Goal: Task Accomplishment & Management: Manage account settings

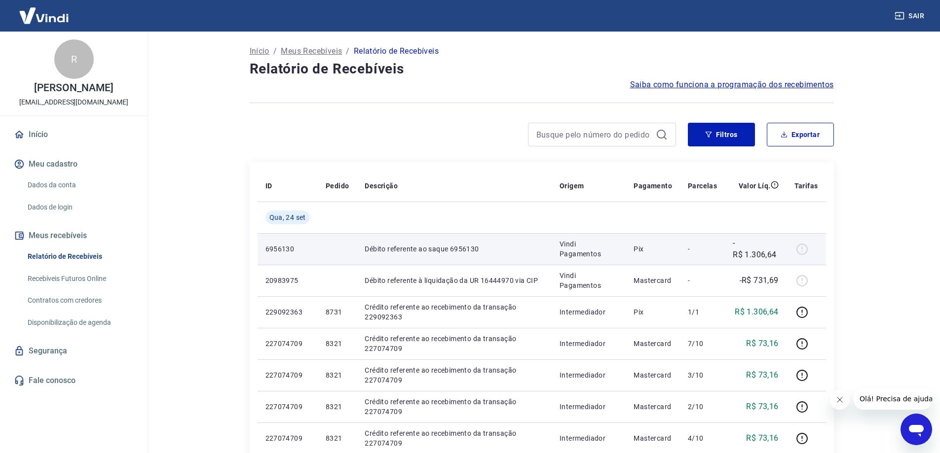
click at [803, 250] on div at bounding box center [806, 249] width 24 height 16
click at [301, 251] on p "6956130" at bounding box center [287, 249] width 44 height 10
click at [803, 245] on div at bounding box center [806, 249] width 24 height 16
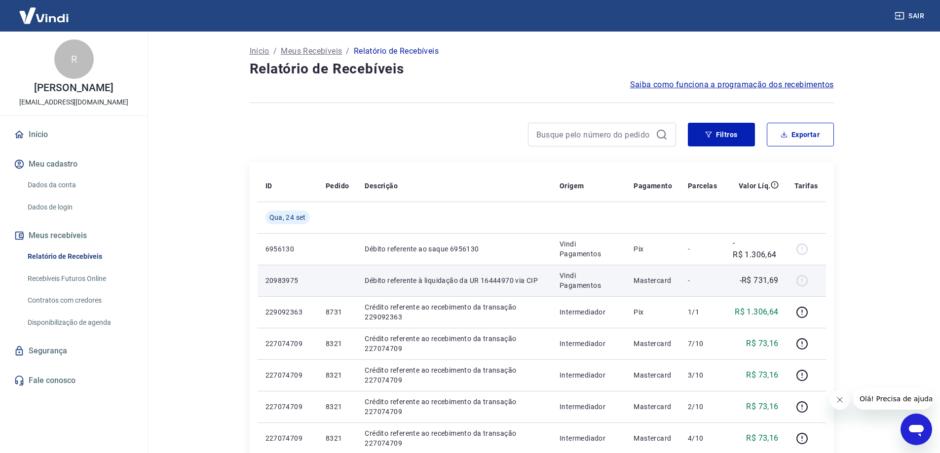
click at [805, 284] on div at bounding box center [806, 281] width 24 height 16
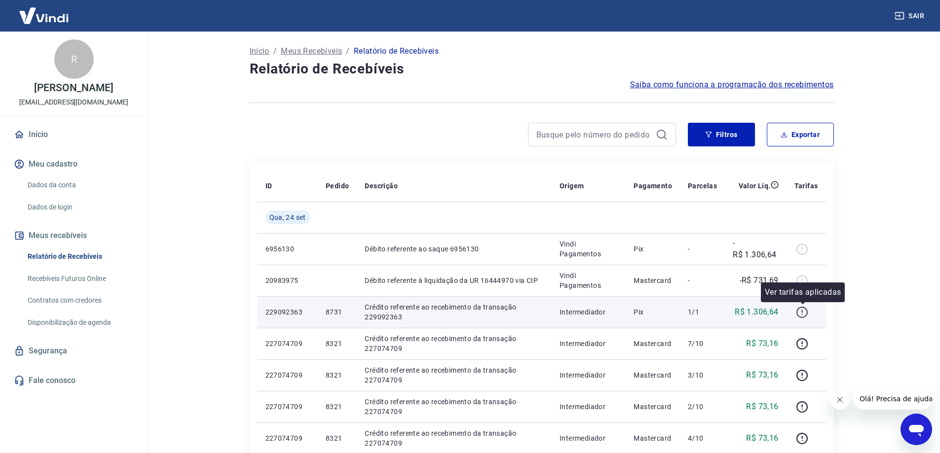
click at [803, 311] on icon "button" at bounding box center [802, 311] width 1 height 3
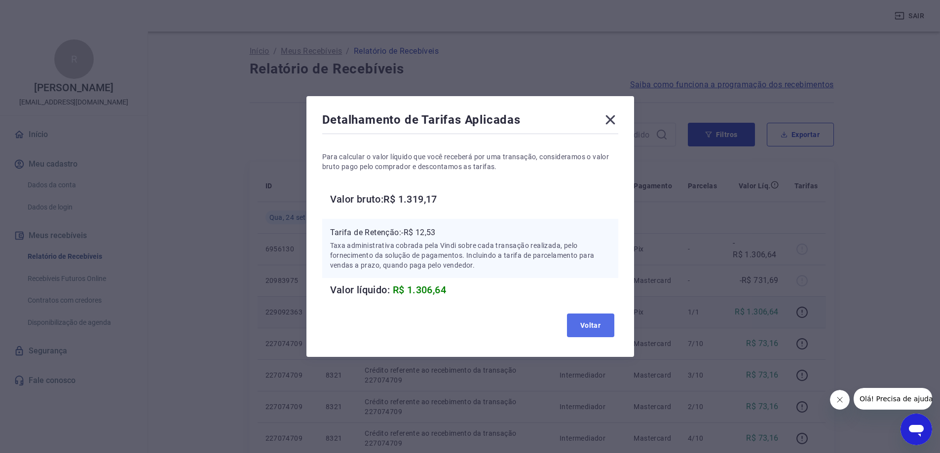
click at [602, 330] on button "Voltar" at bounding box center [590, 326] width 47 height 24
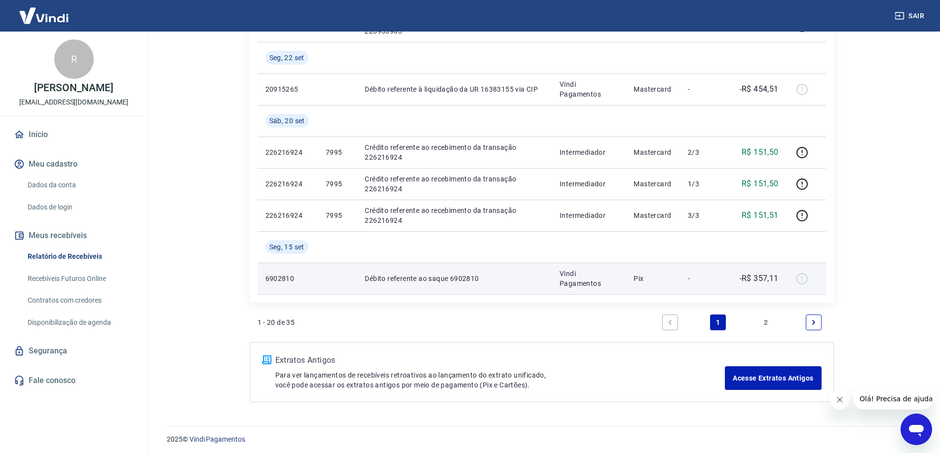
scroll to position [700, 0]
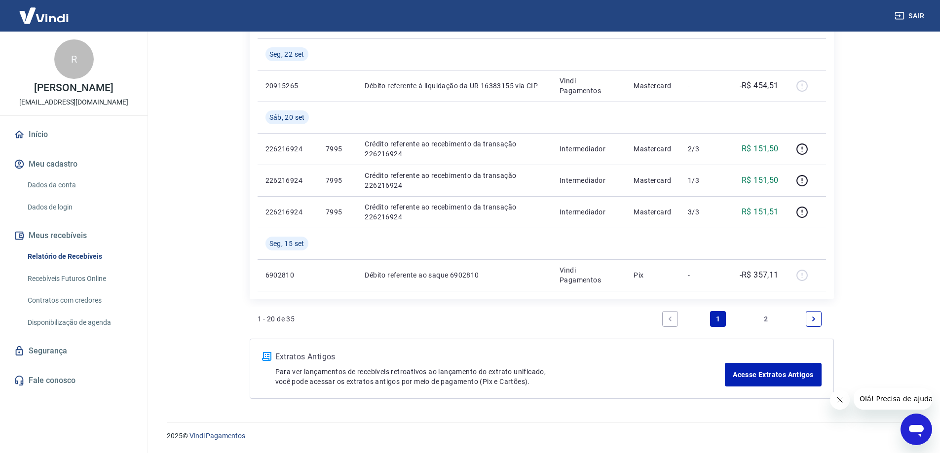
click at [73, 276] on link "Recebíveis Futuros Online" at bounding box center [80, 279] width 112 height 20
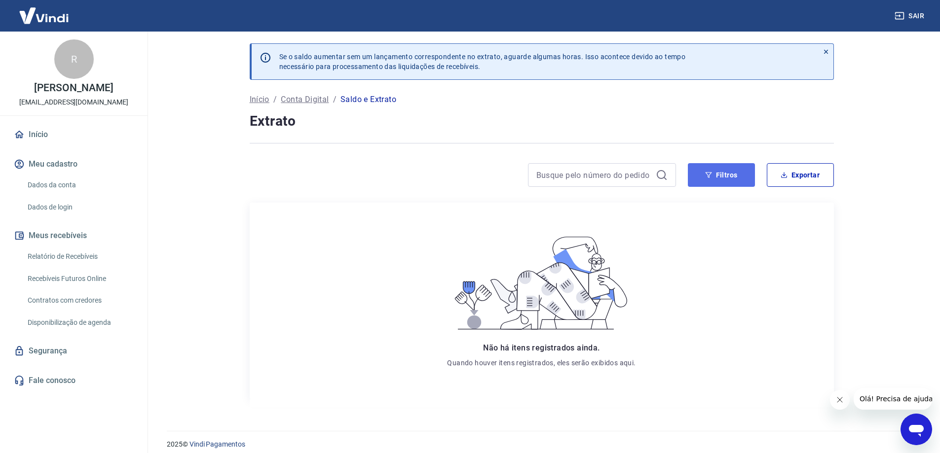
click at [725, 177] on button "Filtros" at bounding box center [721, 175] width 67 height 24
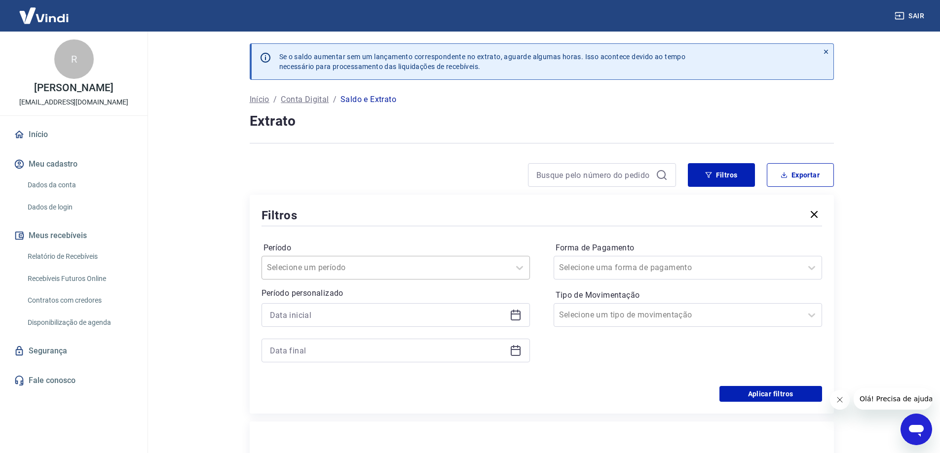
click at [498, 274] on div at bounding box center [386, 268] width 238 height 14
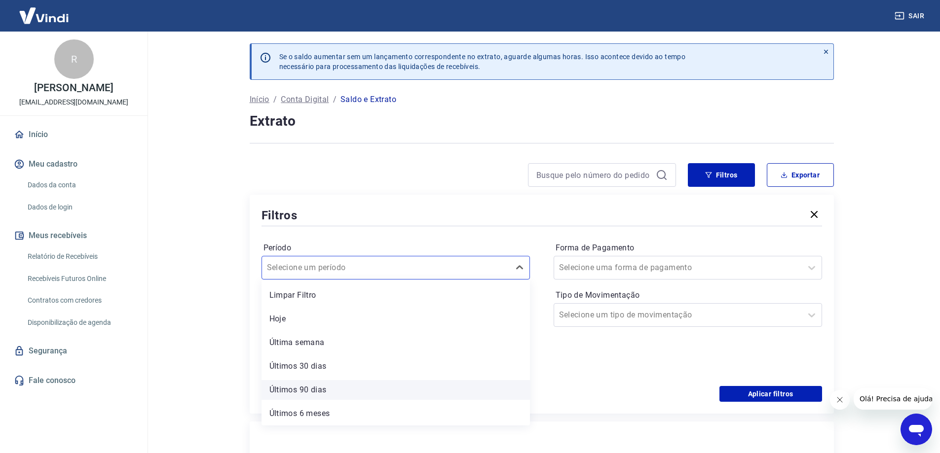
click at [324, 389] on div "Últimos 90 dias" at bounding box center [395, 390] width 268 height 20
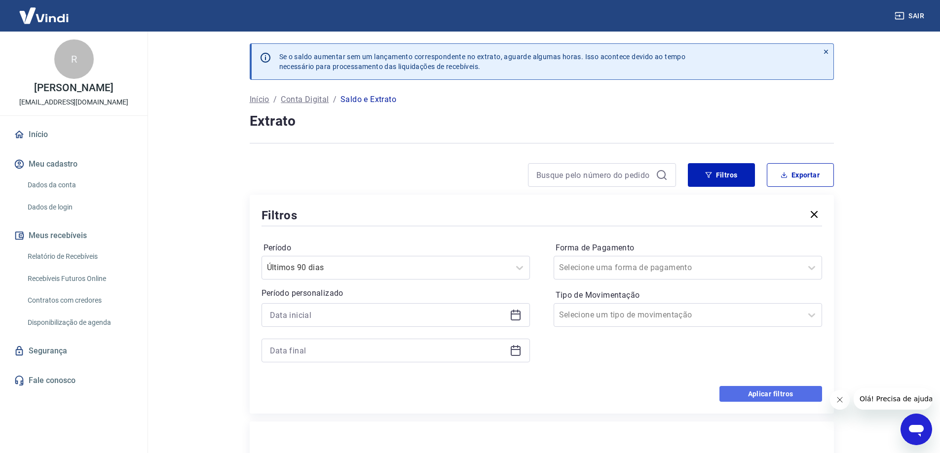
click at [766, 396] on button "Aplicar filtros" at bounding box center [770, 394] width 103 height 16
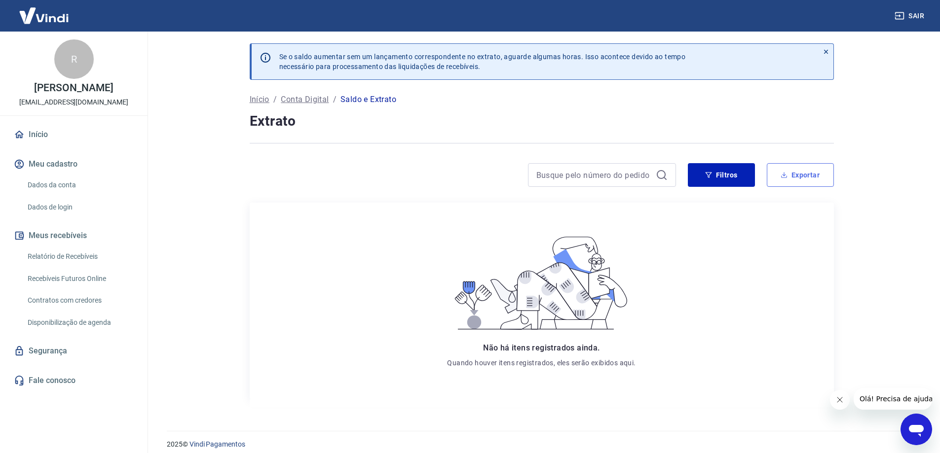
click at [820, 177] on button "Exportar" at bounding box center [800, 175] width 67 height 24
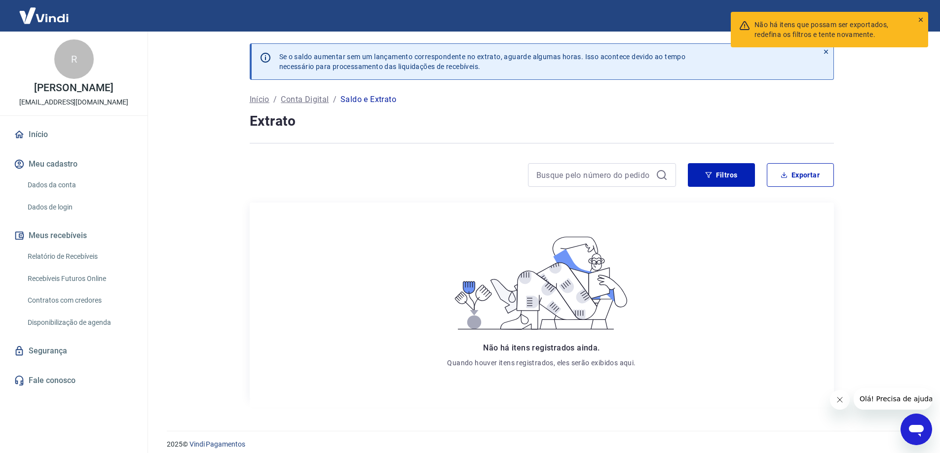
click at [604, 317] on icon at bounding box center [583, 309] width 59 height 21
click at [61, 257] on link "Relatório de Recebíveis" at bounding box center [80, 257] width 112 height 20
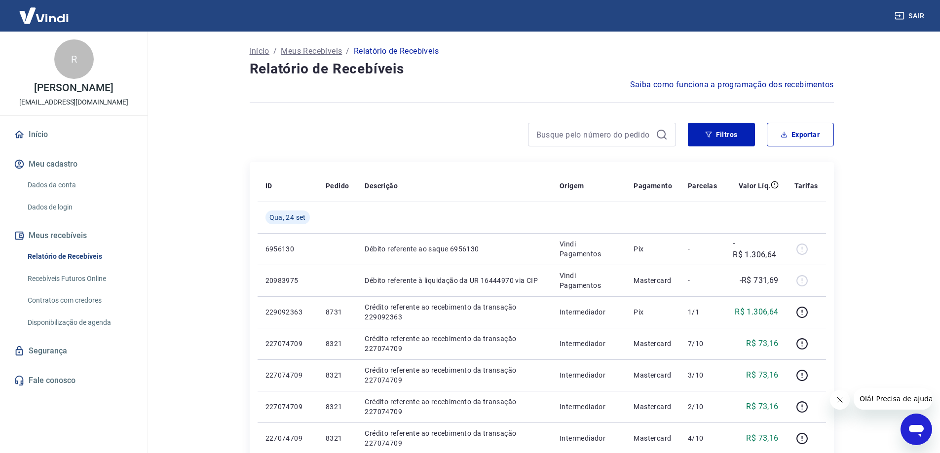
click at [72, 182] on link "Dados da conta" at bounding box center [80, 185] width 112 height 20
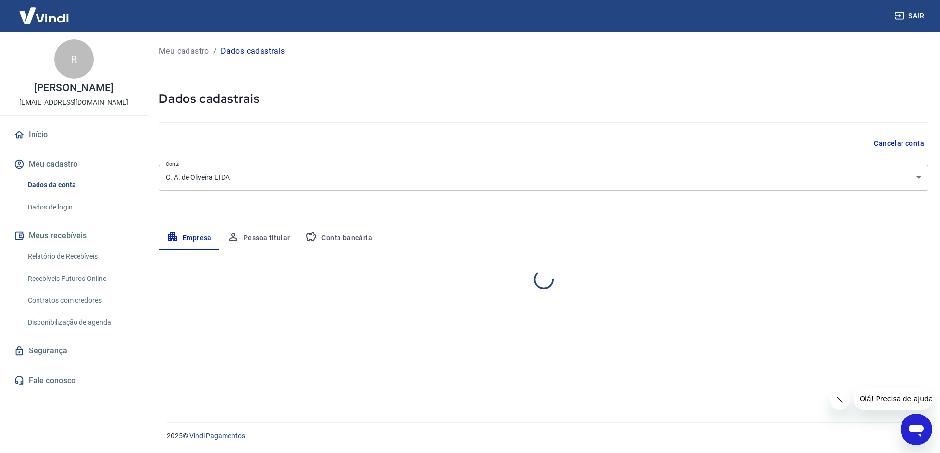
select select "SP"
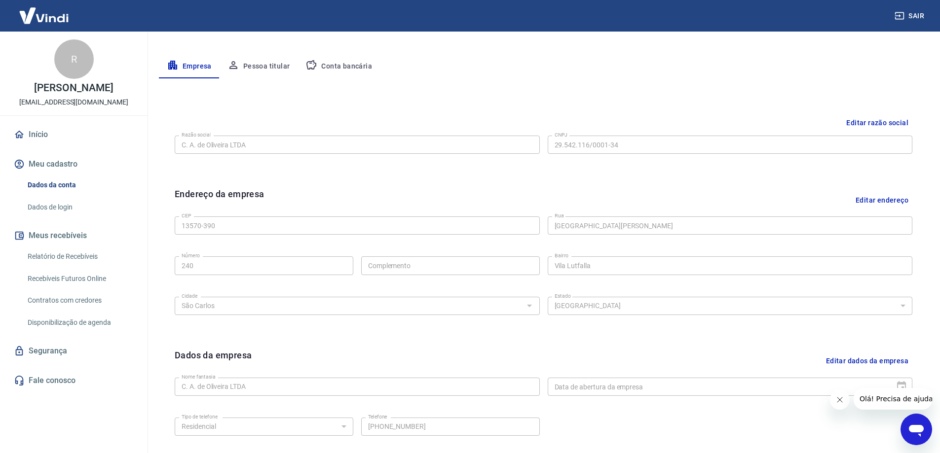
scroll to position [159, 0]
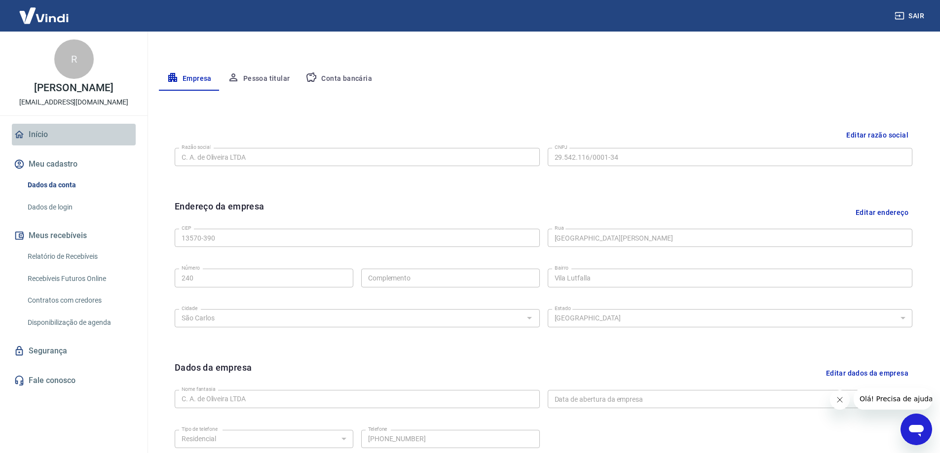
click at [30, 132] on link "Início" at bounding box center [74, 135] width 124 height 22
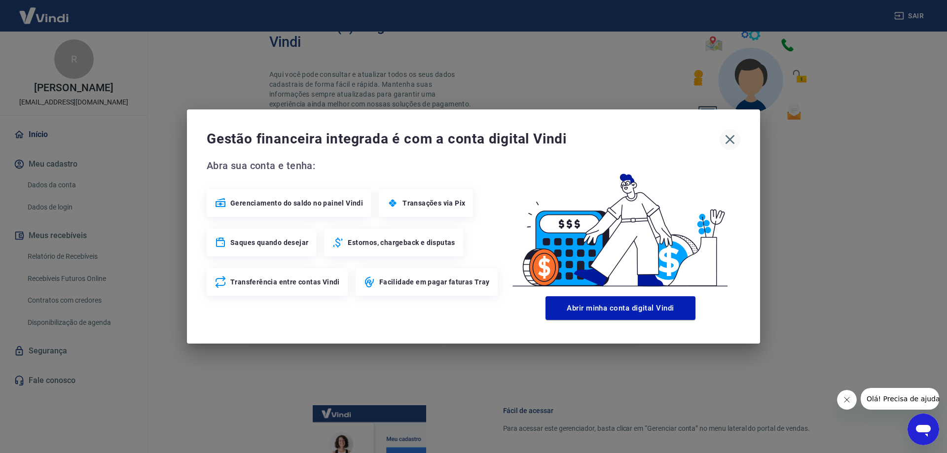
click at [731, 137] on icon "button" at bounding box center [730, 140] width 16 height 16
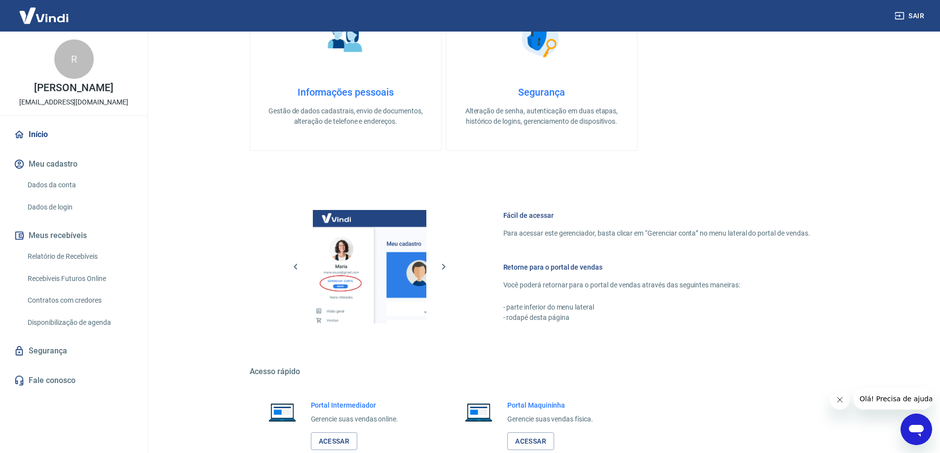
scroll to position [418, 0]
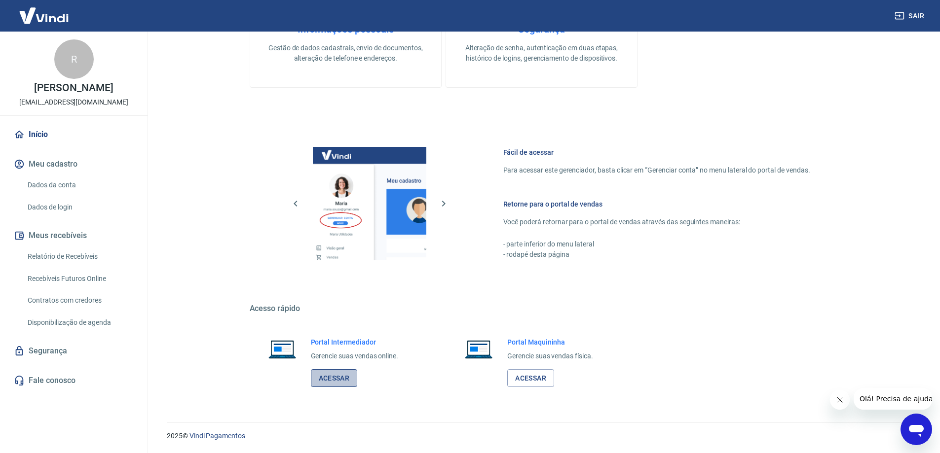
click at [329, 381] on link "Acessar" at bounding box center [334, 378] width 47 height 18
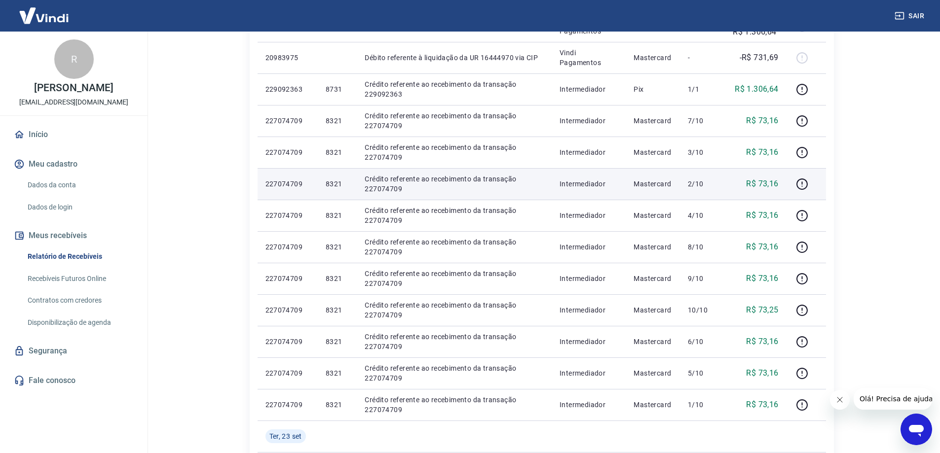
scroll to position [247, 0]
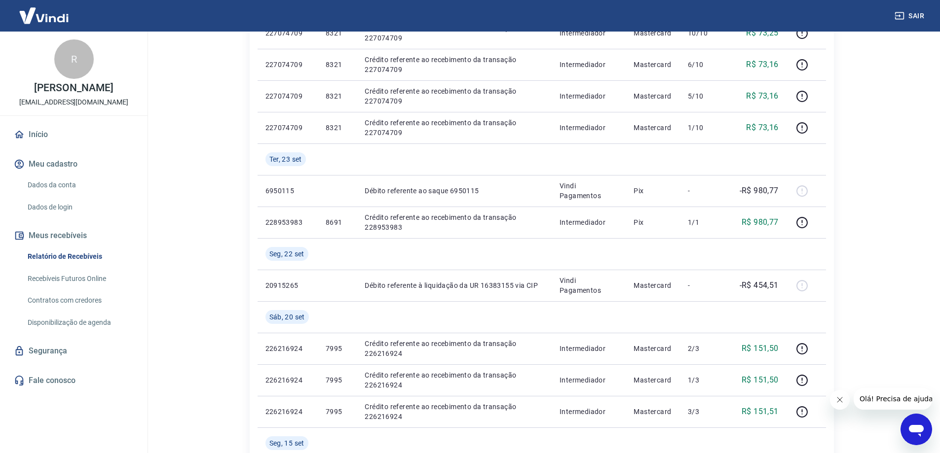
scroll to position [543, 0]
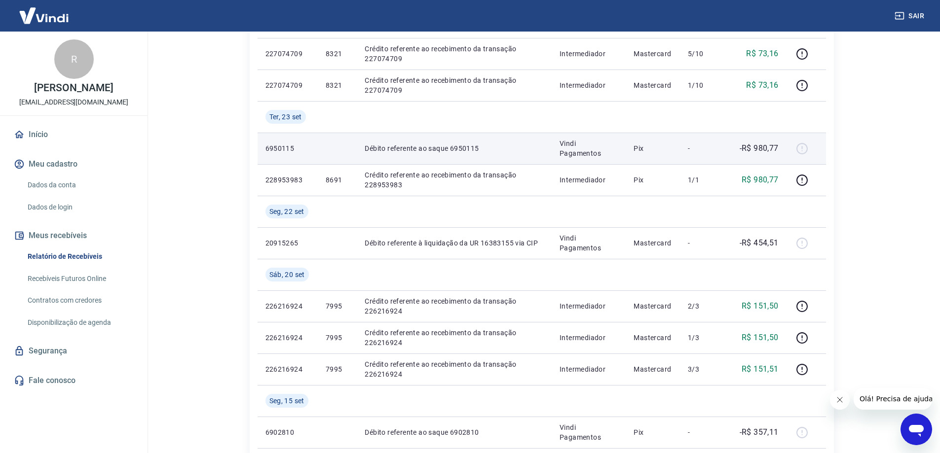
click at [564, 147] on p "Vindi Pagamentos" at bounding box center [588, 149] width 58 height 20
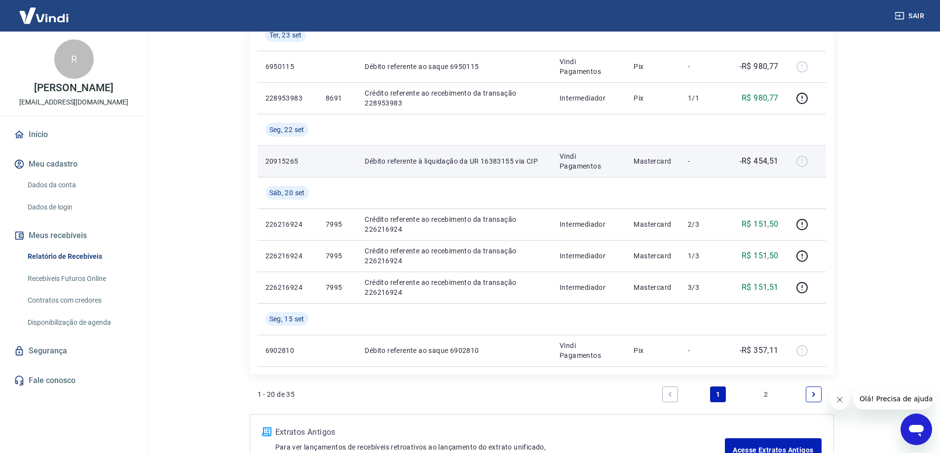
scroll to position [700, 0]
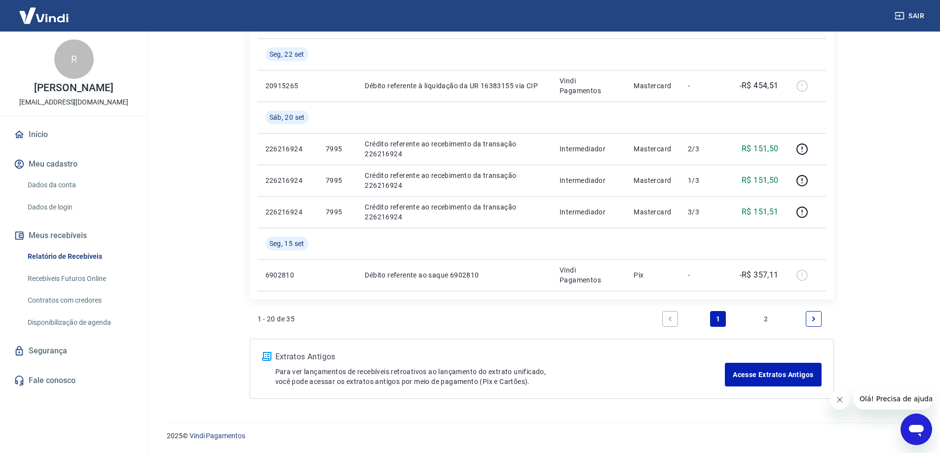
click at [763, 317] on link "2" at bounding box center [766, 319] width 16 height 16
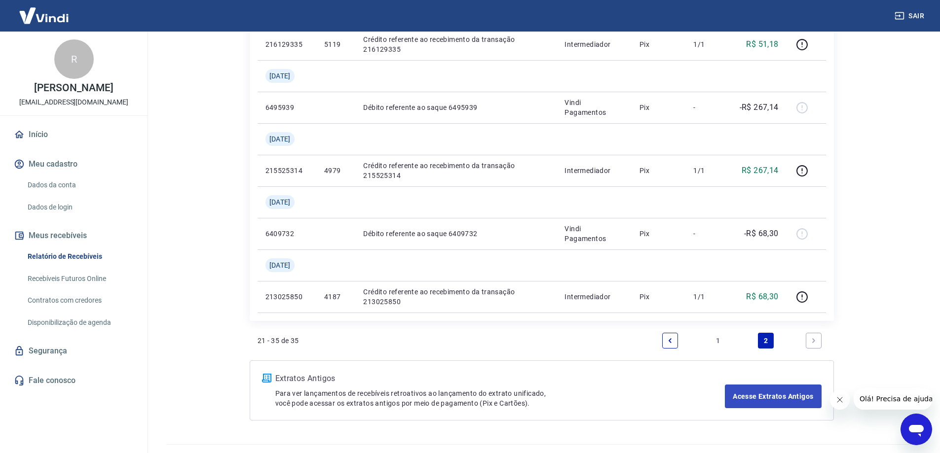
scroll to position [700, 0]
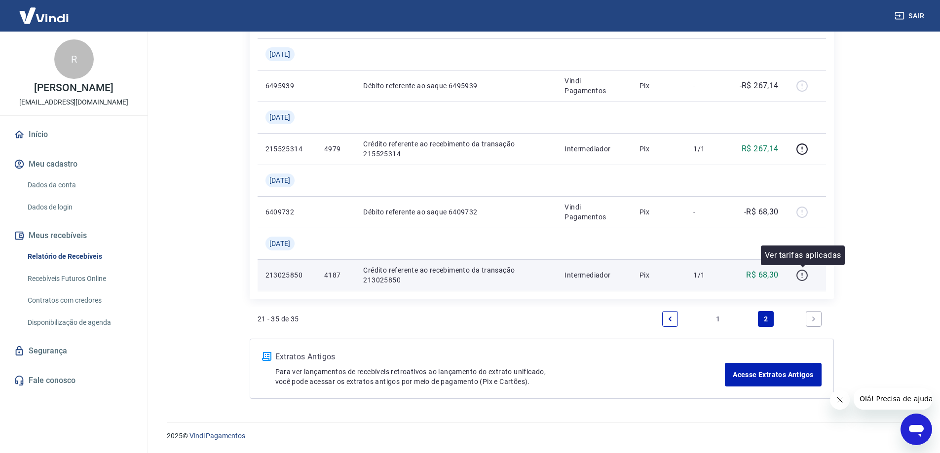
click at [801, 274] on icon "button" at bounding box center [802, 275] width 12 height 12
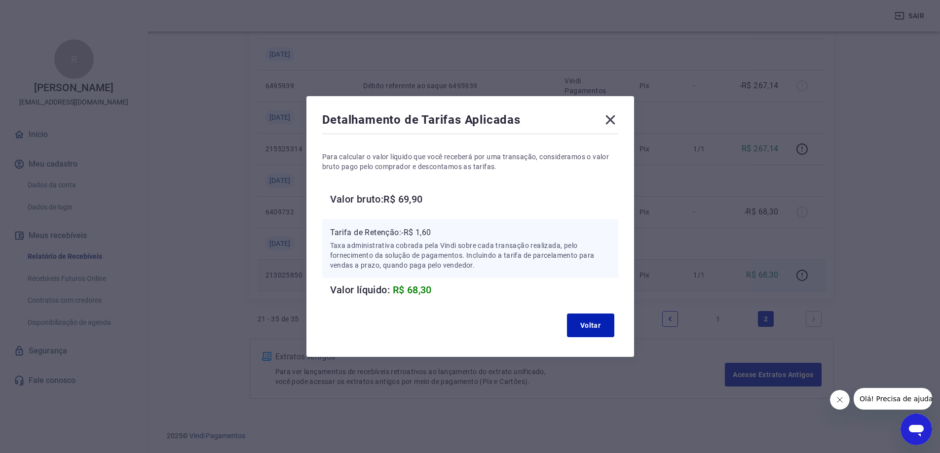
click at [610, 122] on icon at bounding box center [610, 120] width 16 height 16
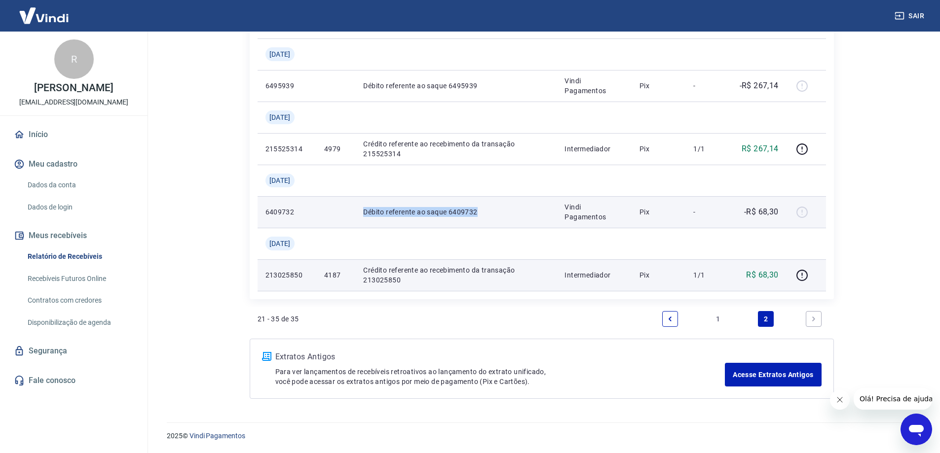
drag, startPoint x: 363, startPoint y: 210, endPoint x: 501, endPoint y: 218, distance: 138.3
click at [501, 218] on td "Débito referente ao saque 6409732" at bounding box center [455, 212] width 201 height 32
click at [553, 218] on td "Débito referente ao saque 6409732" at bounding box center [455, 212] width 201 height 32
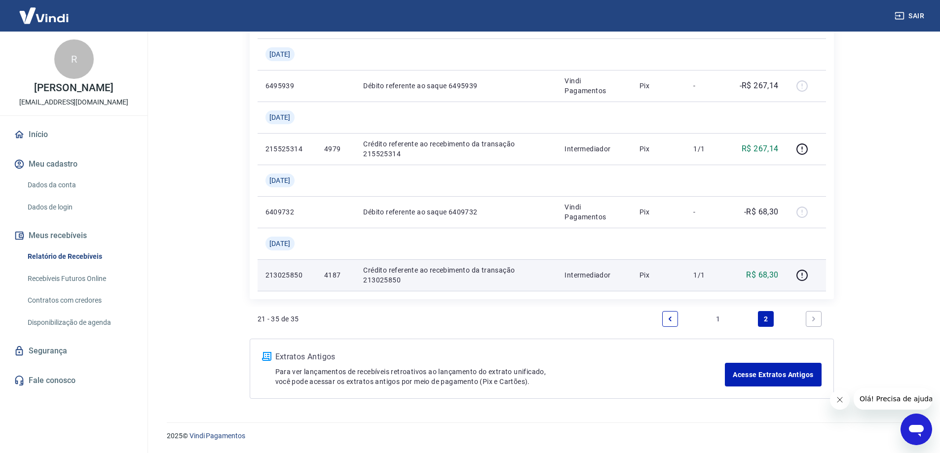
click at [843, 400] on button "Fechar mensagem da empresa" at bounding box center [839, 400] width 20 height 20
drag, startPoint x: 672, startPoint y: 321, endPoint x: 636, endPoint y: 358, distance: 52.0
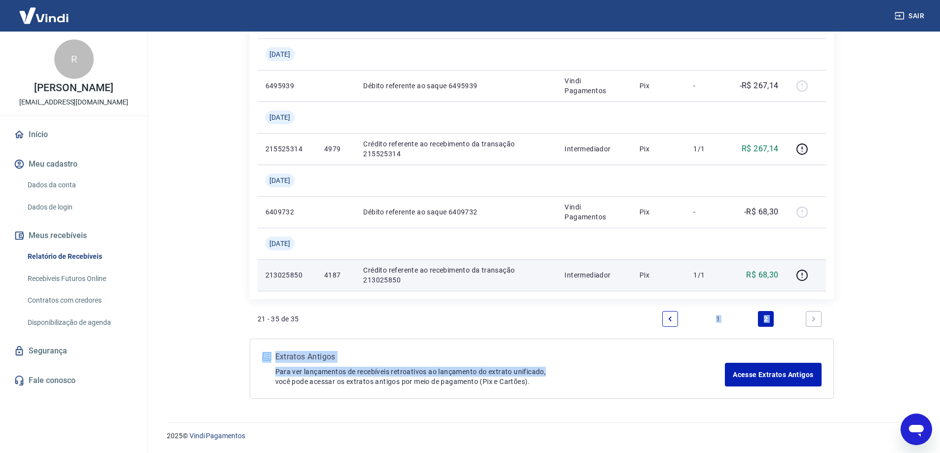
click at [630, 369] on p "Para ver lançamentos de recebíveis retroativos ao lançamento do extrato unifica…" at bounding box center [500, 377] width 450 height 20
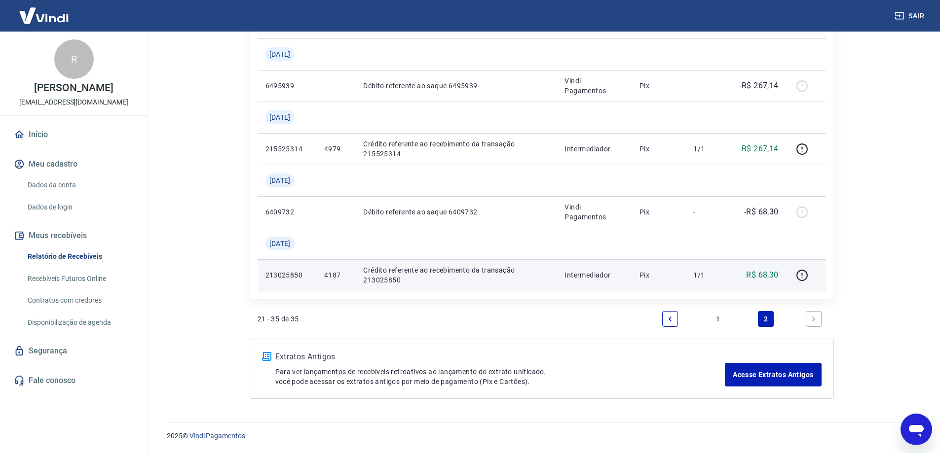
scroll to position [552, 0]
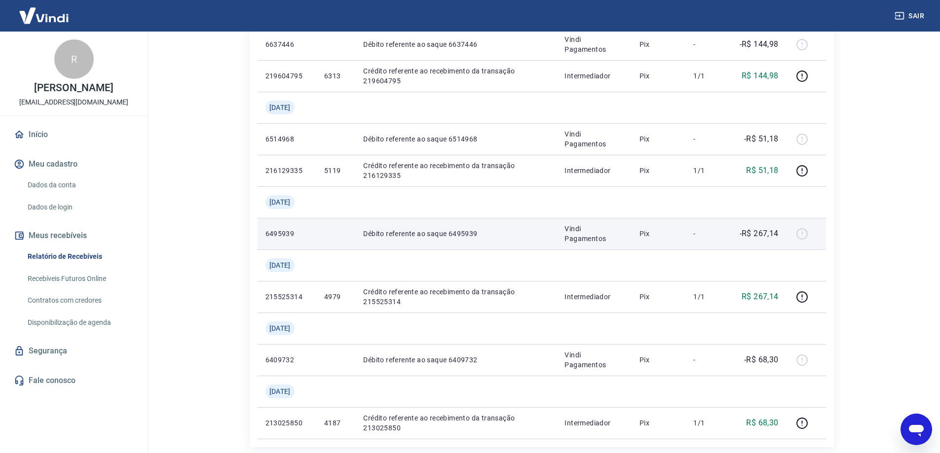
click at [408, 238] on p "Débito referente ao saque 6495939" at bounding box center [455, 234] width 185 height 10
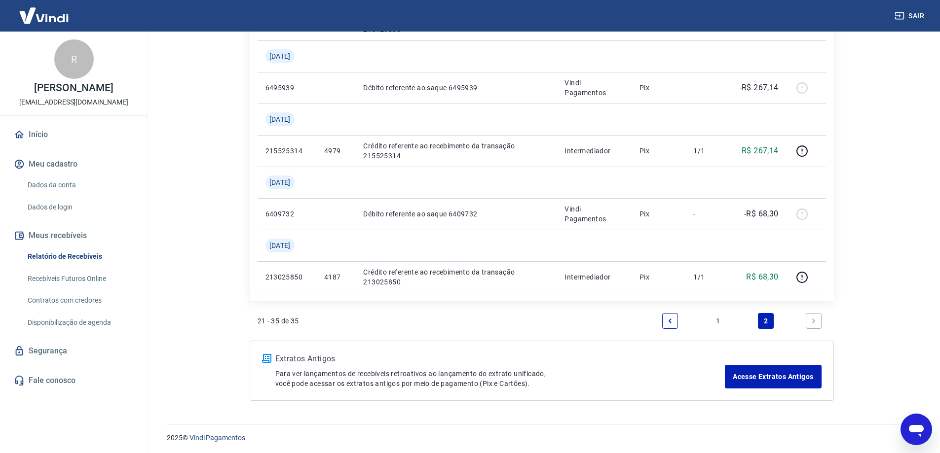
scroll to position [700, 0]
click at [669, 319] on icon "Previous page" at bounding box center [669, 319] width 3 height 4
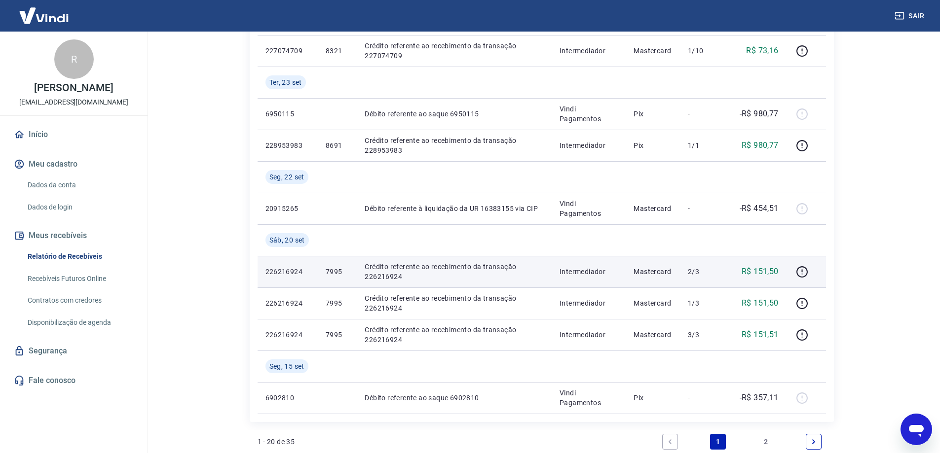
scroll to position [700, 0]
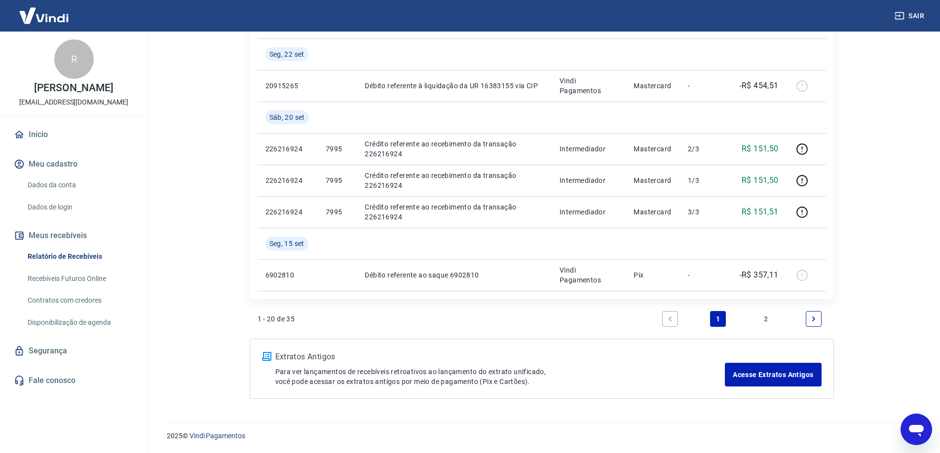
click at [768, 320] on link "2" at bounding box center [766, 319] width 16 height 16
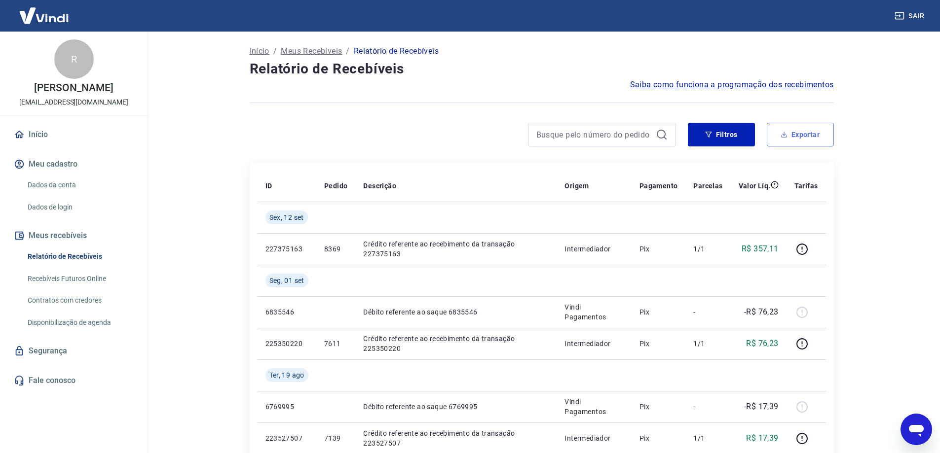
click at [805, 134] on button "Exportar" at bounding box center [800, 135] width 67 height 24
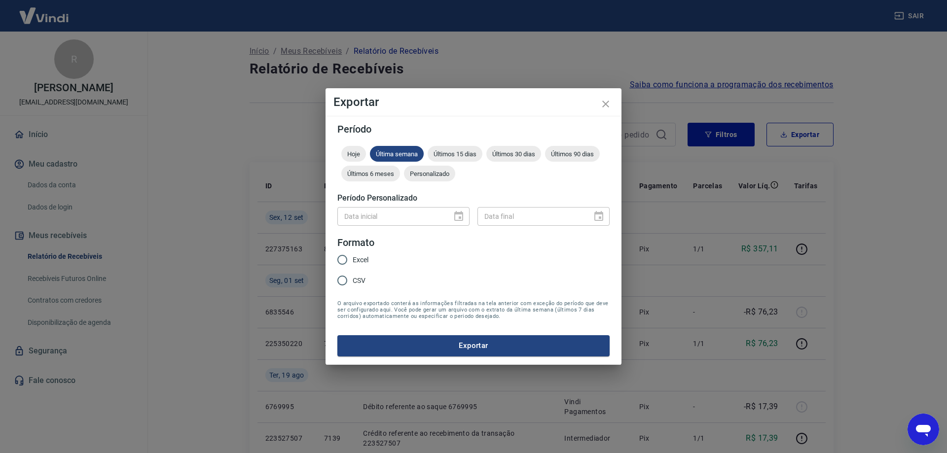
click at [345, 261] on input "Excel" at bounding box center [342, 260] width 21 height 21
radio input "true"
click at [386, 176] on span "Últimos 6 meses" at bounding box center [370, 173] width 59 height 7
click at [489, 341] on button "Exportar" at bounding box center [473, 345] width 272 height 21
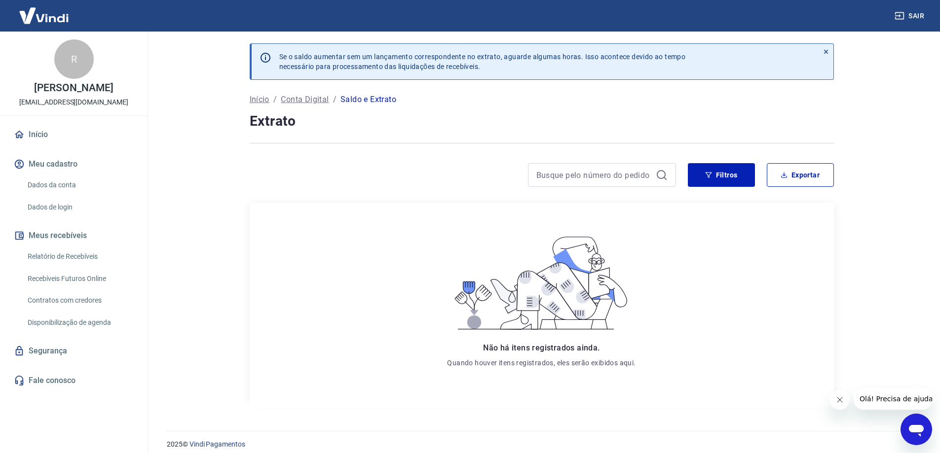
click at [49, 135] on link "Início" at bounding box center [74, 135] width 124 height 22
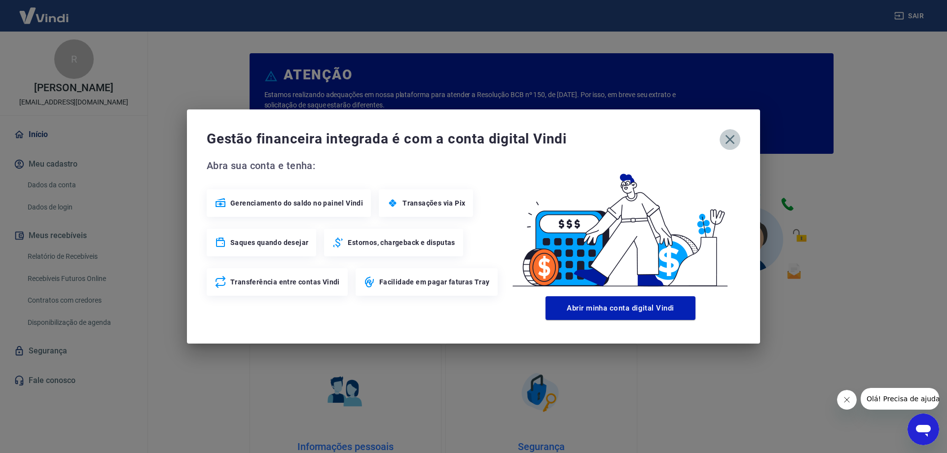
click at [730, 135] on icon "button" at bounding box center [730, 140] width 16 height 16
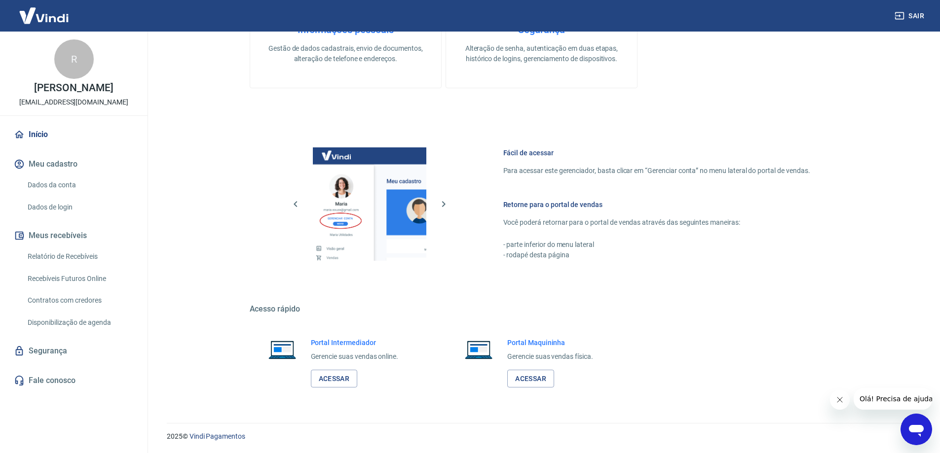
scroll to position [418, 0]
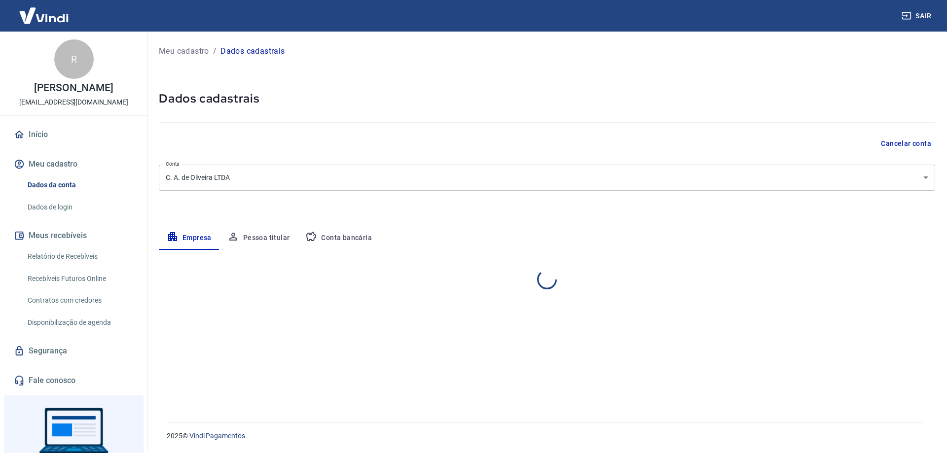
select select "SP"
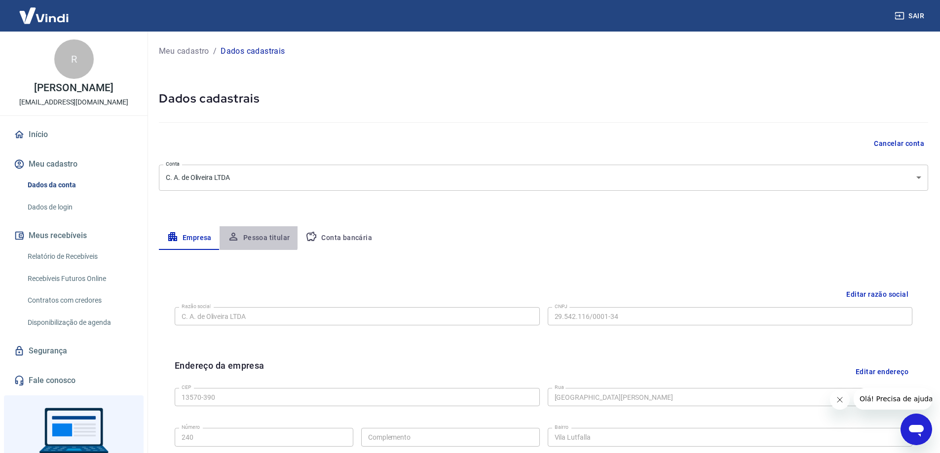
click at [257, 238] on button "Pessoa titular" at bounding box center [259, 238] width 78 height 24
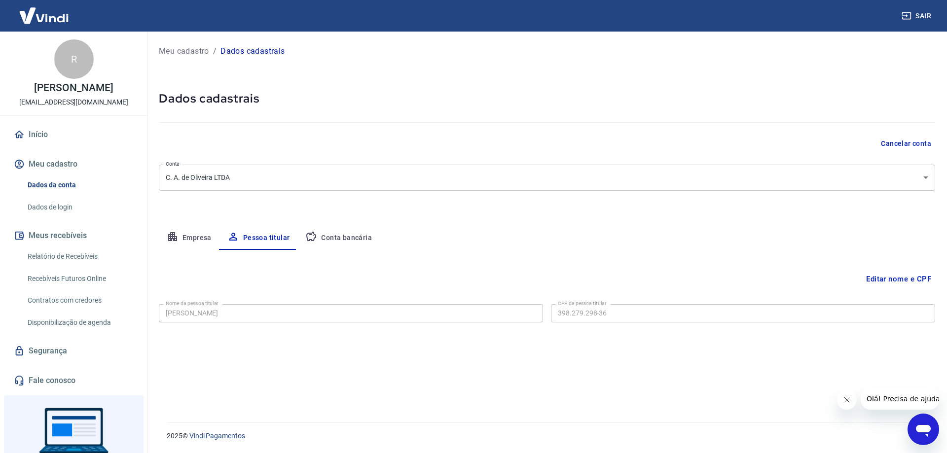
click at [340, 238] on button "Conta bancária" at bounding box center [338, 238] width 82 height 24
select select "1"
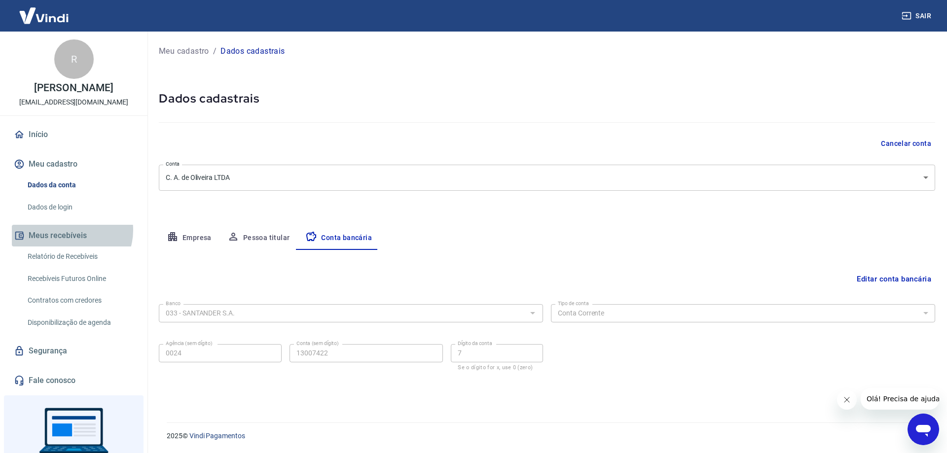
click at [71, 230] on button "Meus recebíveis" at bounding box center [74, 236] width 124 height 22
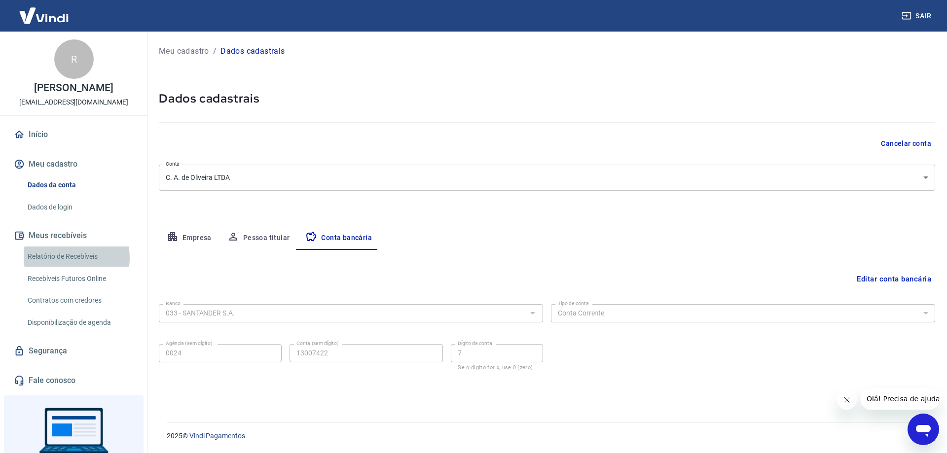
click at [67, 258] on link "Relatório de Recebíveis" at bounding box center [80, 257] width 112 height 20
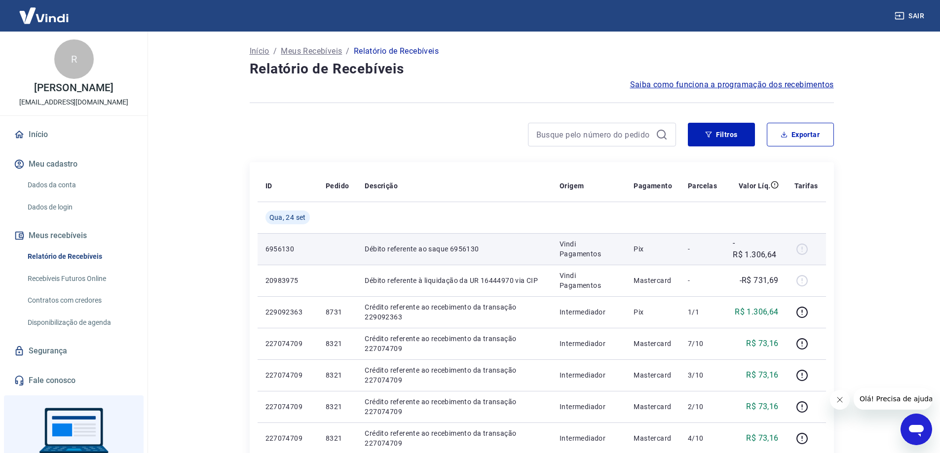
drag, startPoint x: 810, startPoint y: 249, endPoint x: 783, endPoint y: 250, distance: 27.1
click at [809, 248] on div at bounding box center [806, 249] width 24 height 16
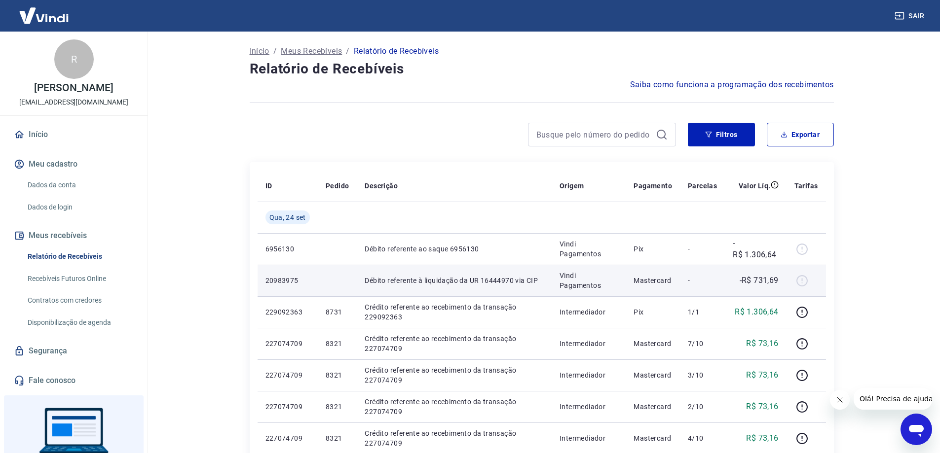
drag, startPoint x: 458, startPoint y: 265, endPoint x: 432, endPoint y: 265, distance: 26.6
click at [458, 265] on td "Débito referente à liquidação da UR 16444970 via CIP" at bounding box center [454, 281] width 195 height 32
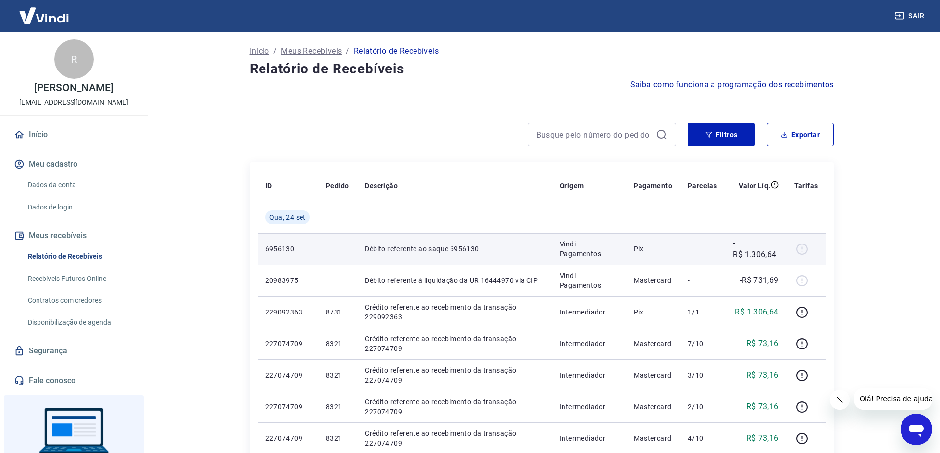
click at [348, 256] on td at bounding box center [337, 249] width 39 height 32
click at [278, 250] on p "6956130" at bounding box center [287, 249] width 44 height 10
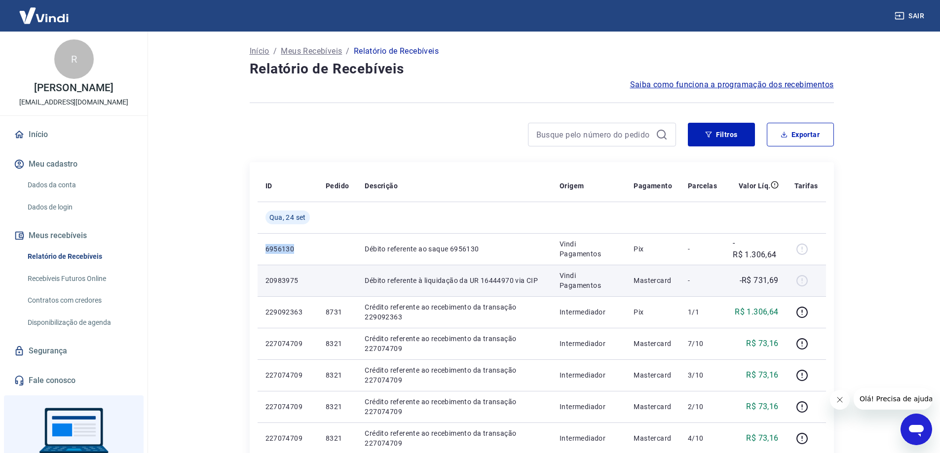
drag, startPoint x: 278, startPoint y: 250, endPoint x: 436, endPoint y: 279, distance: 160.0
click at [379, 259] on tr "6956130 Débito referente ao saque 6956130 Vindi Pagamentos Pix - -R$ 1.306,64" at bounding box center [541, 249] width 568 height 32
click at [435, 282] on p "Débito referente à liquidação da UR 16444970 via CIP" at bounding box center [454, 281] width 179 height 10
drag, startPoint x: 803, startPoint y: 291, endPoint x: 794, endPoint y: 275, distance: 18.1
click at [805, 284] on td at bounding box center [805, 281] width 39 height 32
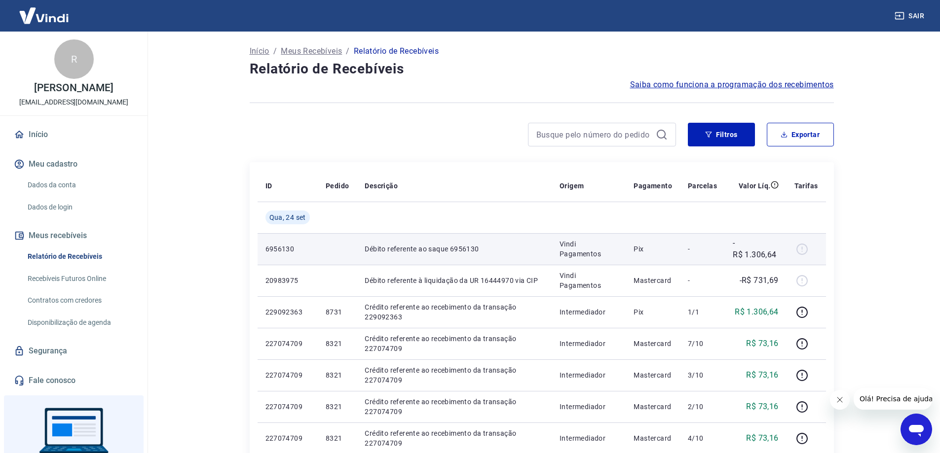
drag, startPoint x: 794, startPoint y: 275, endPoint x: 436, endPoint y: 256, distance: 359.1
click at [756, 268] on tr "20983975 Débito referente à liquidação da UR 16444970 via CIP Vindi Pagamentos …" at bounding box center [541, 281] width 568 height 32
click at [436, 256] on td "Débito referente ao saque 6956130" at bounding box center [454, 249] width 195 height 32
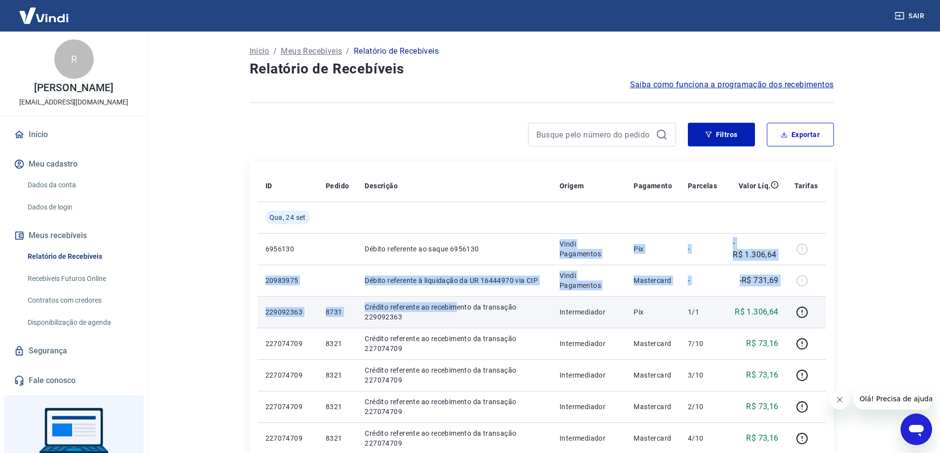
drag, startPoint x: 455, startPoint y: 307, endPoint x: 481, endPoint y: 313, distance: 27.3
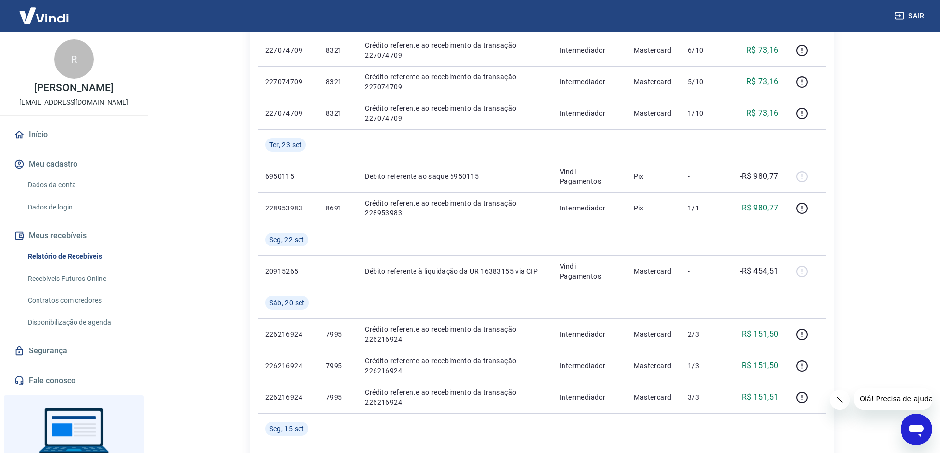
scroll to position [543, 0]
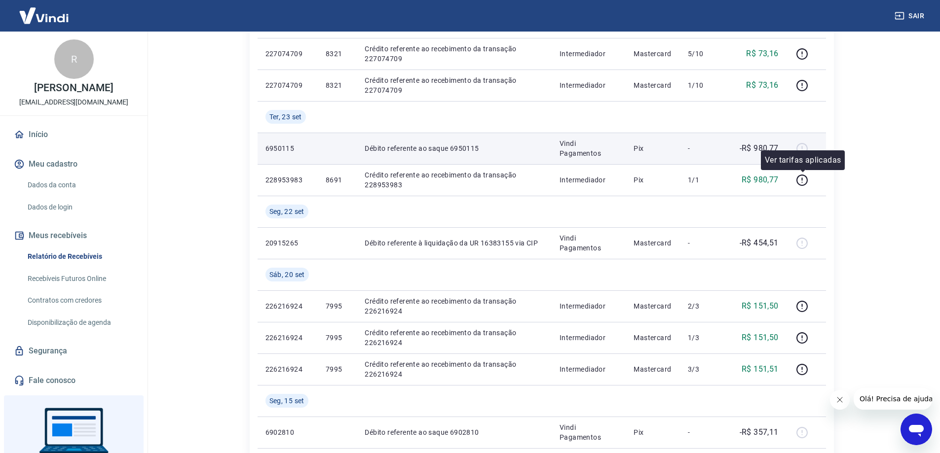
click at [807, 148] on div at bounding box center [806, 149] width 24 height 16
click at [369, 155] on td "Débito referente ao saque 6950115" at bounding box center [454, 149] width 195 height 32
click at [358, 143] on td "Débito referente ao saque 6950115" at bounding box center [454, 149] width 195 height 32
drag, startPoint x: 634, startPoint y: 151, endPoint x: 735, endPoint y: 154, distance: 100.7
click at [646, 151] on td "Pix" at bounding box center [652, 149] width 54 height 32
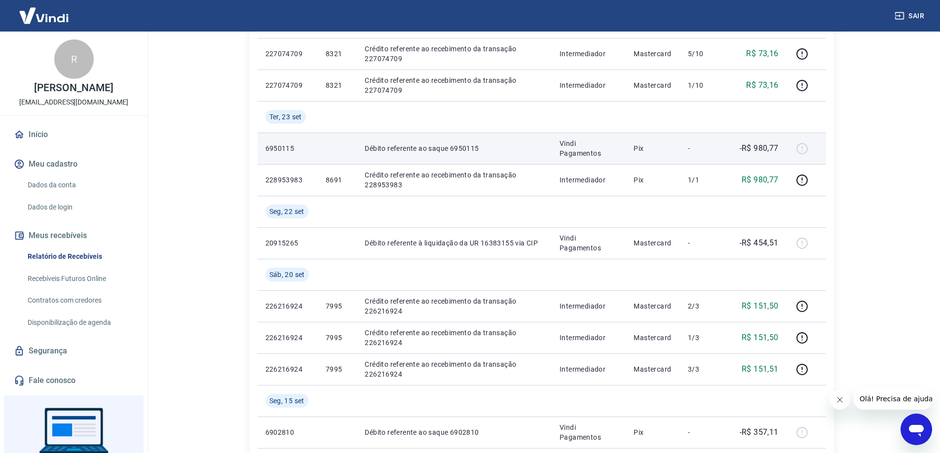
drag, startPoint x: 758, startPoint y: 152, endPoint x: 806, endPoint y: 151, distance: 47.4
click at [763, 151] on p "-R$ 980,77" at bounding box center [758, 149] width 39 height 12
click at [834, 150] on div "Início / Meus Recebíveis / Relatório de Recebíveis Relatório de Recebíveis Saib…" at bounding box center [542, 28] width 608 height 1079
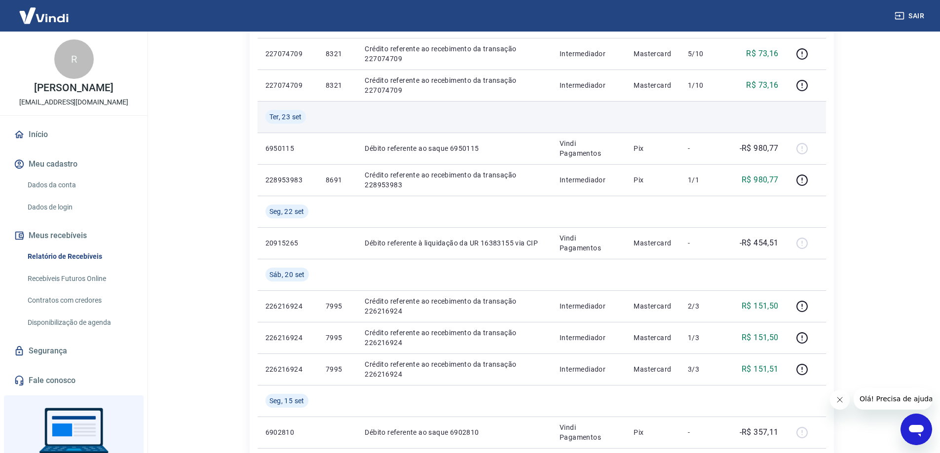
drag, startPoint x: 789, startPoint y: 130, endPoint x: 824, endPoint y: 129, distance: 35.1
click at [805, 129] on td at bounding box center [805, 117] width 39 height 32
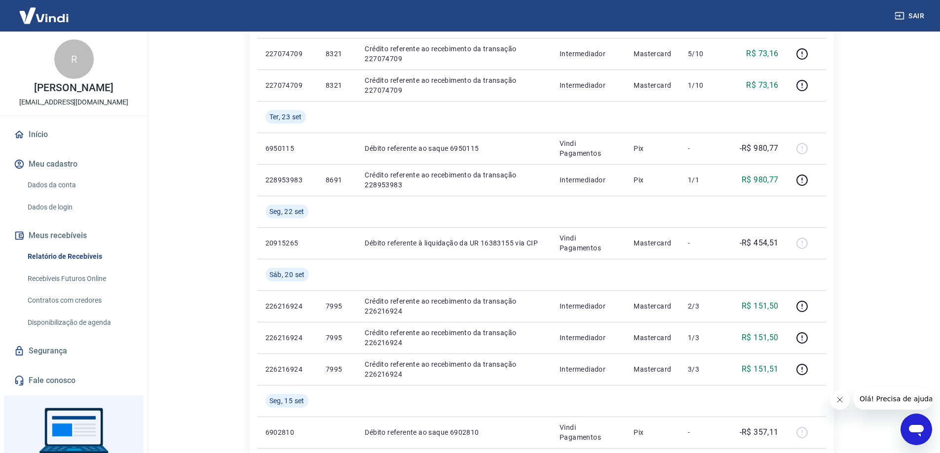
click at [848, 139] on div "Início / Meus Recebíveis / Relatório de Recebíveis Relatório de Recebíveis Saib…" at bounding box center [541, 28] width 631 height 1079
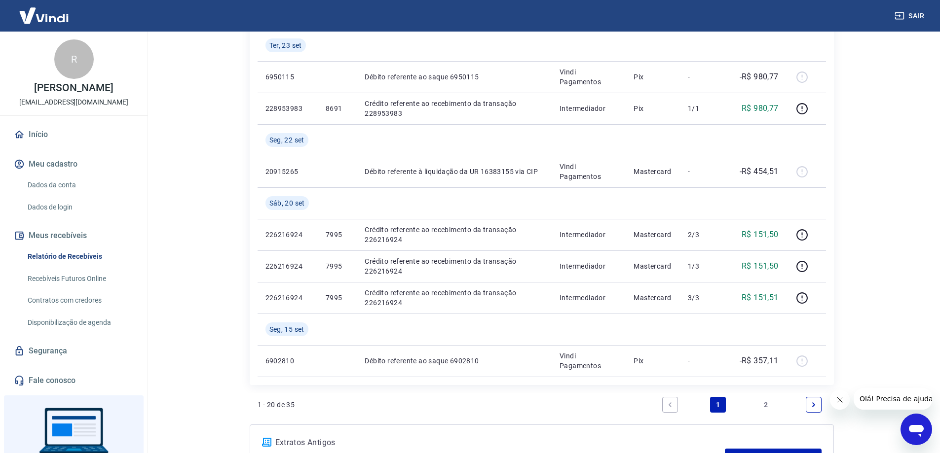
scroll to position [700, 0]
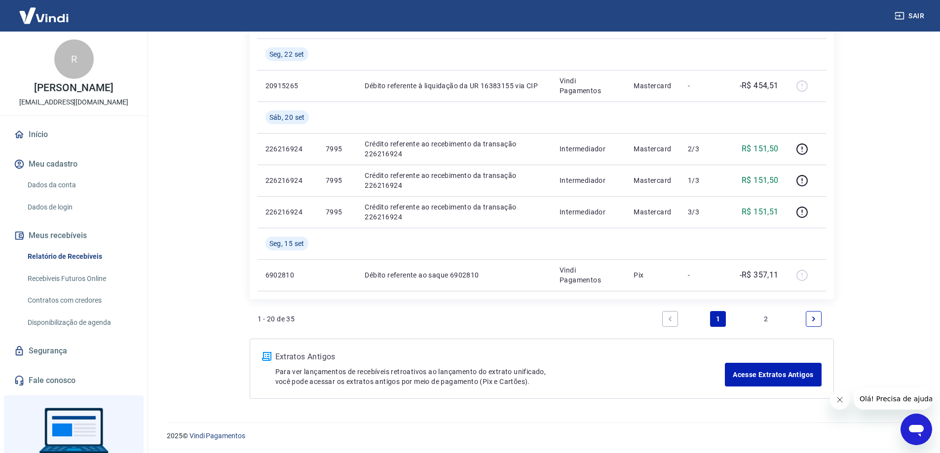
click at [70, 273] on link "Recebíveis Futuros Online" at bounding box center [80, 279] width 112 height 20
